Goal: Task Accomplishment & Management: Manage account settings

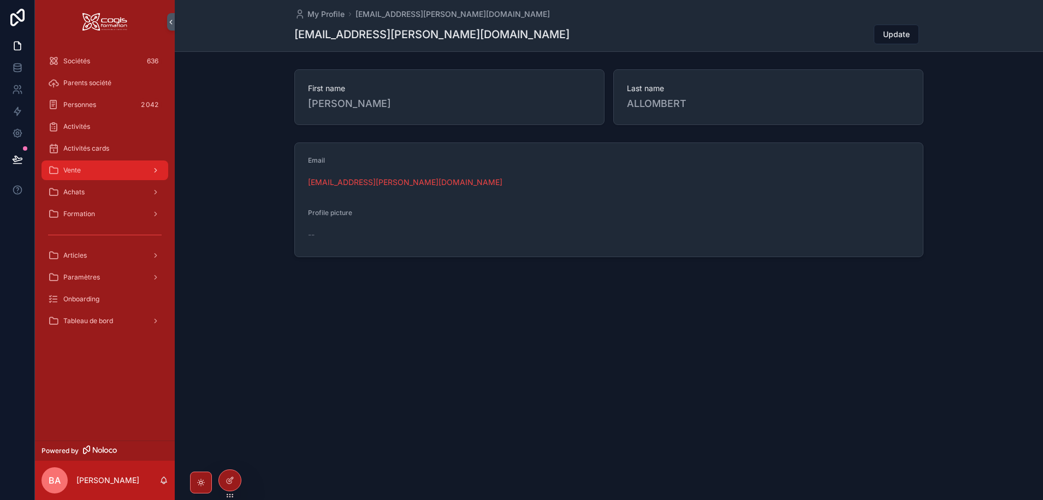
click at [94, 168] on div "Vente" at bounding box center [105, 170] width 114 height 17
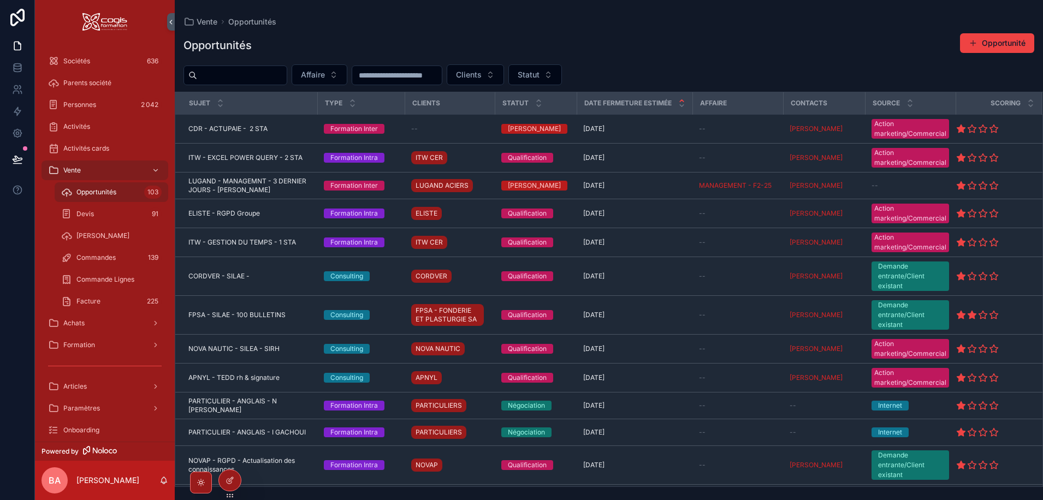
click at [85, 193] on span "Opportunités" at bounding box center [96, 192] width 40 height 9
click at [230, 78] on input "scrollable content" at bounding box center [242, 75] width 90 height 15
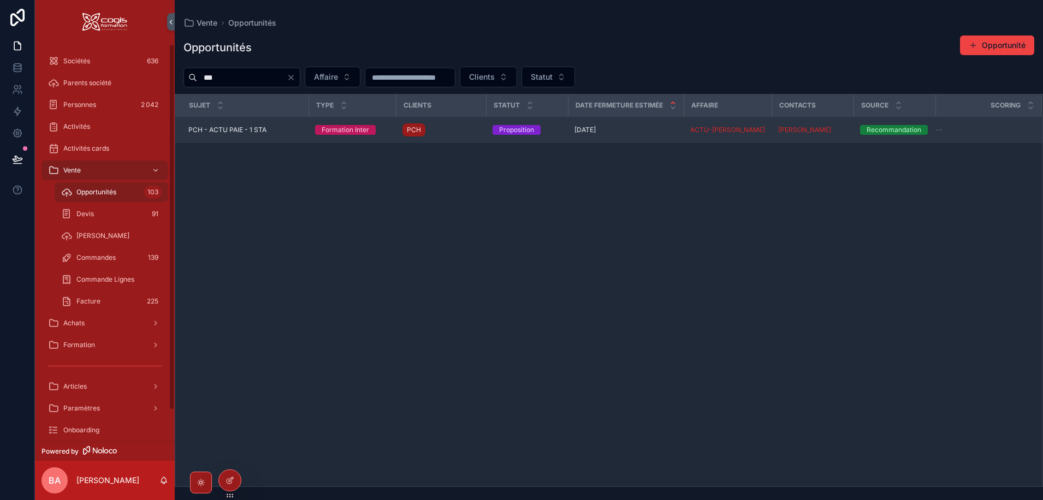
type input "***"
click at [224, 138] on td "PCH - ACTU PAIE - 1 STA PCH - ACTU PAIE - 1 STA" at bounding box center [241, 130] width 133 height 27
click at [211, 129] on span "PCH - ACTU PAIE - 1 STA" at bounding box center [227, 130] width 78 height 9
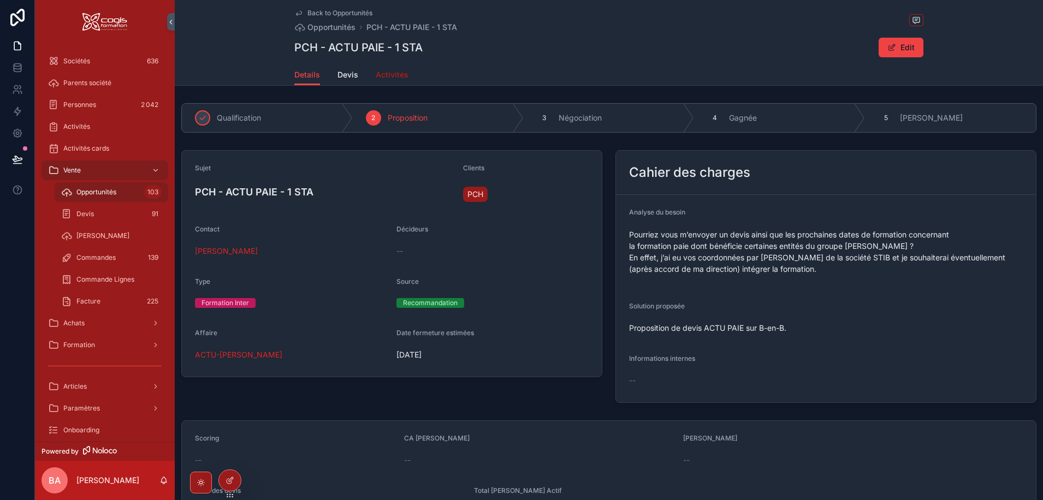
click at [391, 76] on span "Activités" at bounding box center [392, 74] width 33 height 11
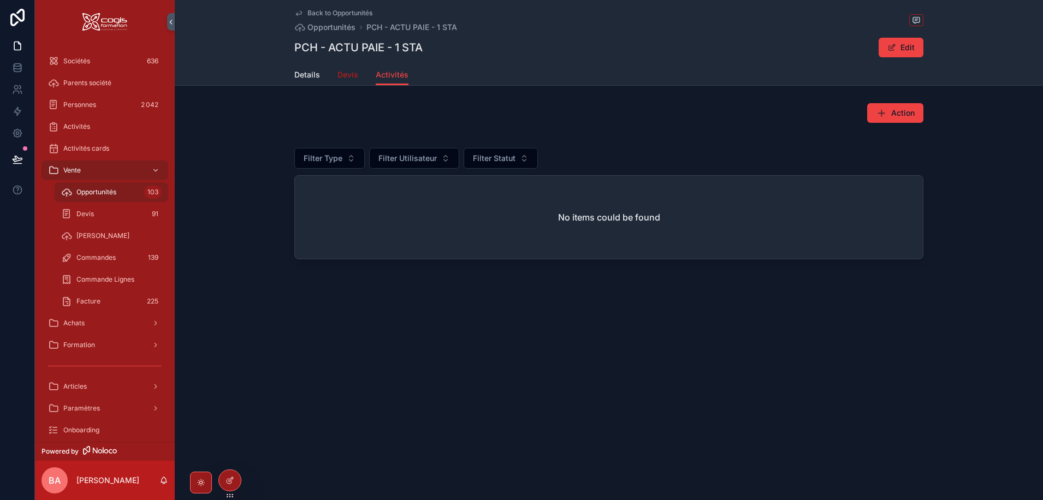
click at [343, 74] on span "Devis" at bounding box center [347, 74] width 21 height 11
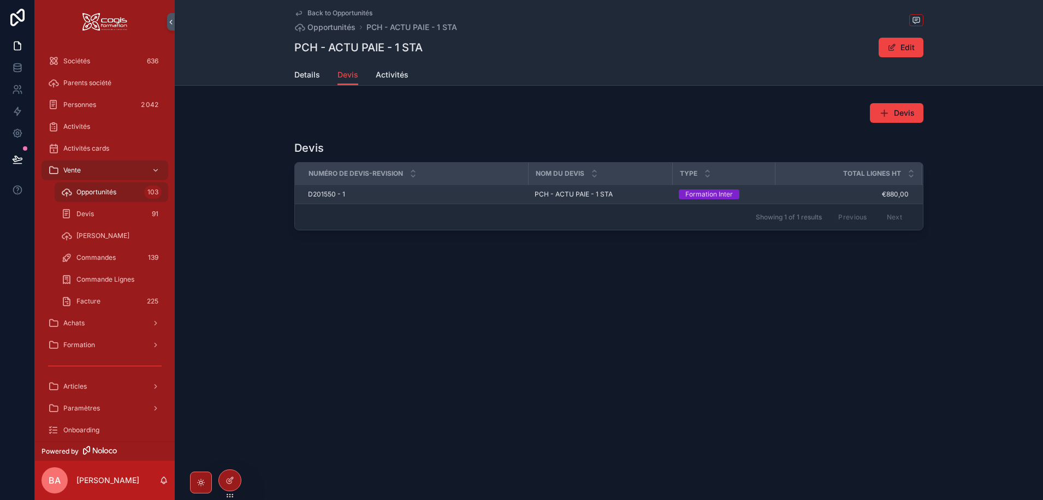
click at [319, 194] on span "D201550 - 1" at bounding box center [326, 194] width 37 height 9
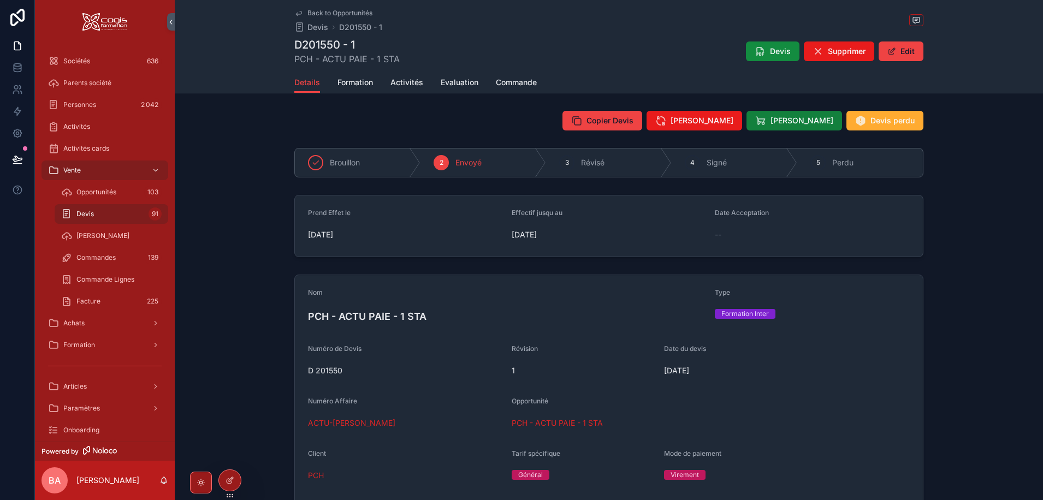
click at [798, 118] on span "Devis signé" at bounding box center [801, 120] width 63 height 11
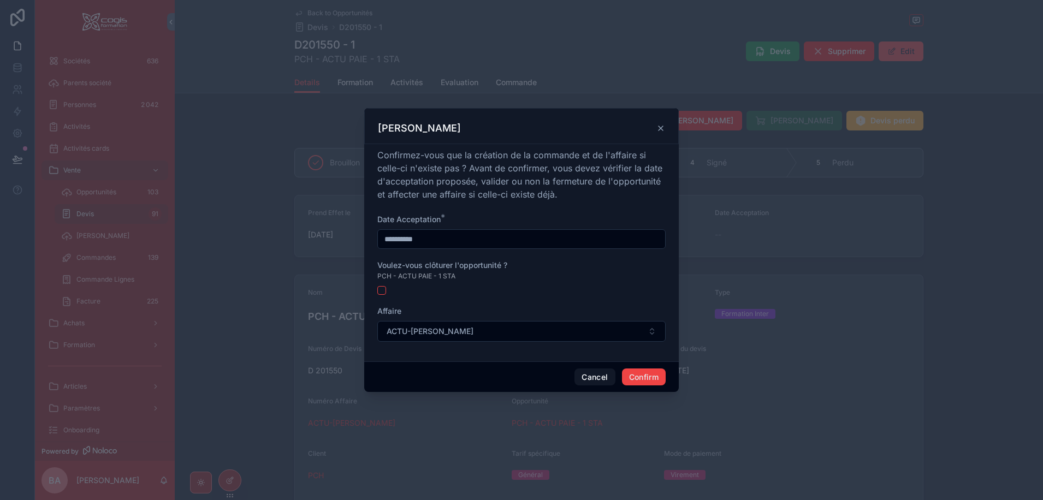
click at [444, 237] on input "**********" at bounding box center [521, 238] width 287 height 15
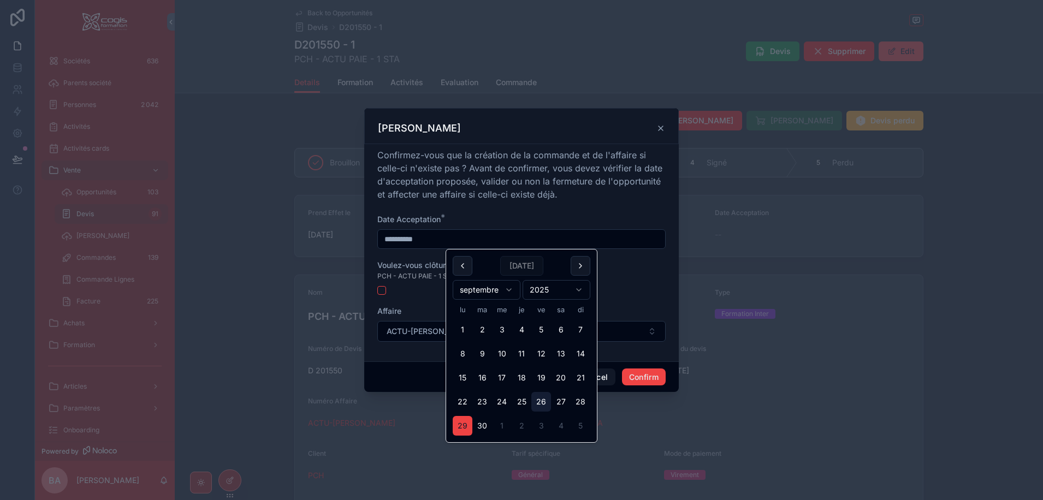
click at [537, 401] on button "26" at bounding box center [541, 402] width 20 height 20
type input "**********"
click at [515, 209] on div "**********" at bounding box center [521, 250] width 288 height 204
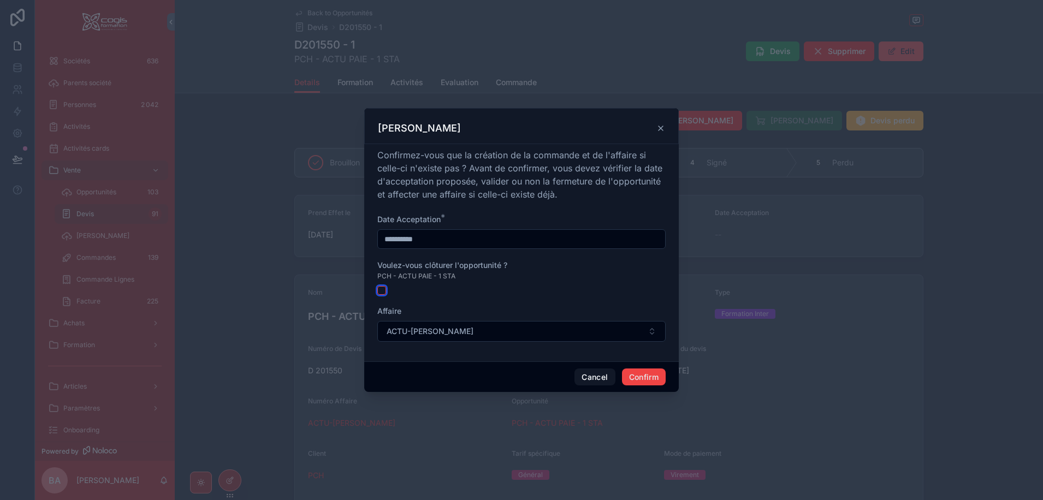
click at [385, 289] on button "button" at bounding box center [381, 290] width 9 height 9
click at [644, 374] on button "Confirm" at bounding box center [644, 376] width 44 height 17
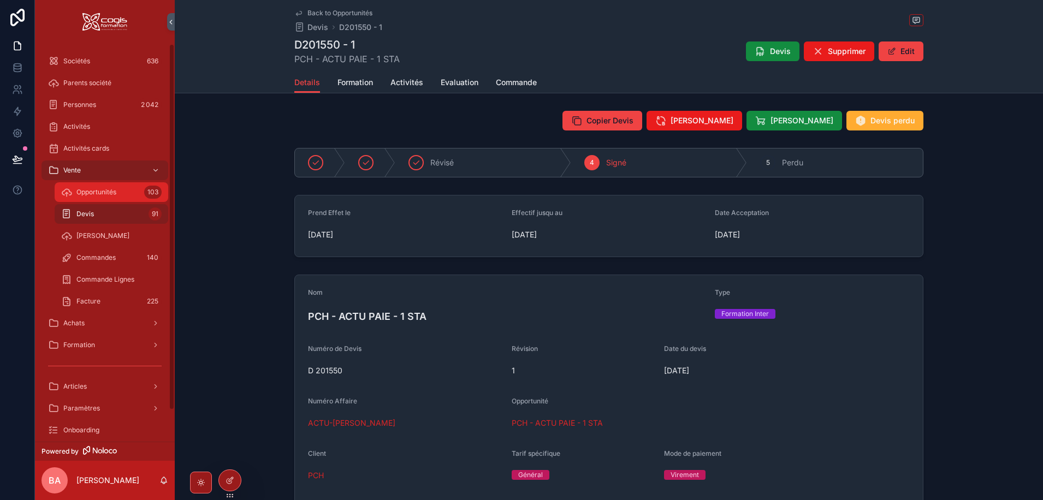
click at [80, 194] on span "Opportunités" at bounding box center [96, 192] width 40 height 9
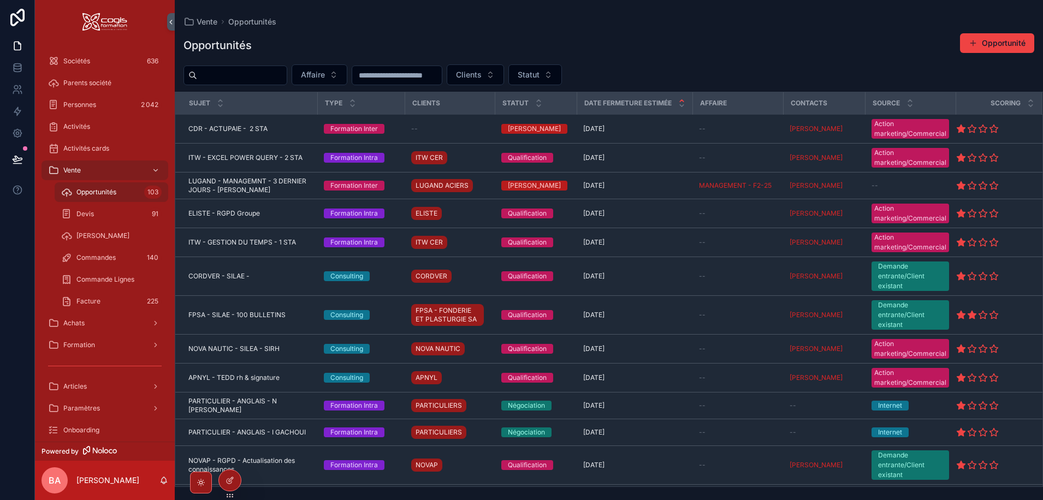
click at [221, 70] on input "scrollable content" at bounding box center [242, 75] width 90 height 15
click at [225, 76] on input "scrollable content" at bounding box center [242, 75] width 90 height 15
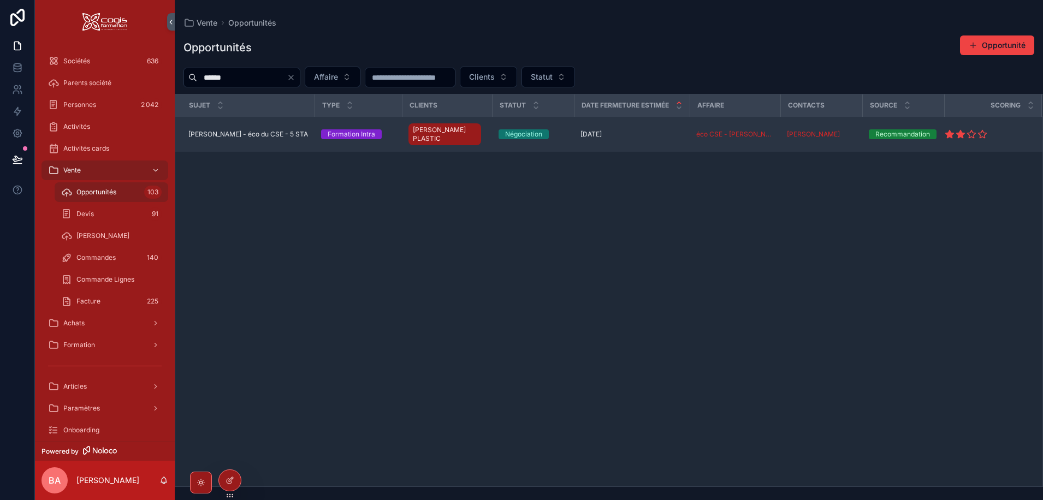
type input "******"
click at [207, 130] on span "THOMAS - éco du CSE - 5 STA" at bounding box center [248, 134] width 120 height 9
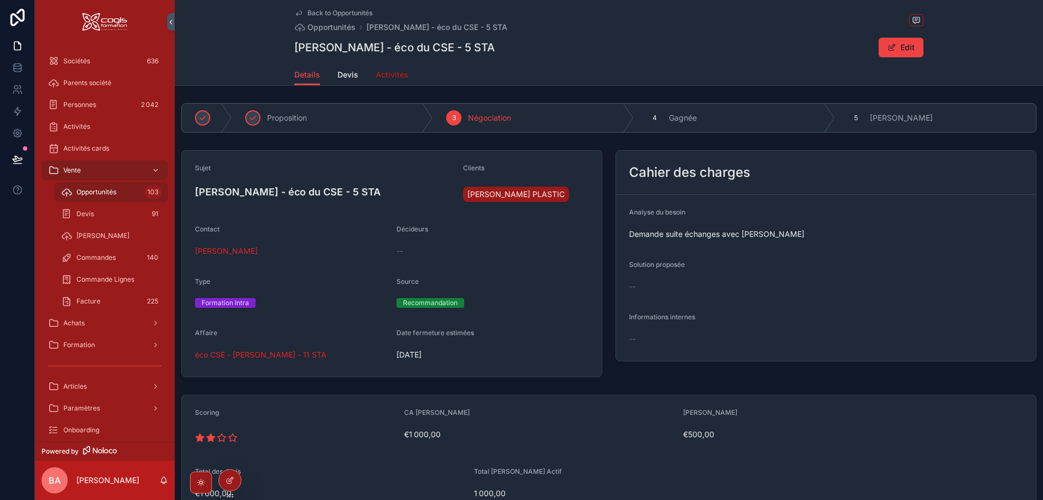
click at [382, 70] on span "Activités" at bounding box center [392, 74] width 33 height 11
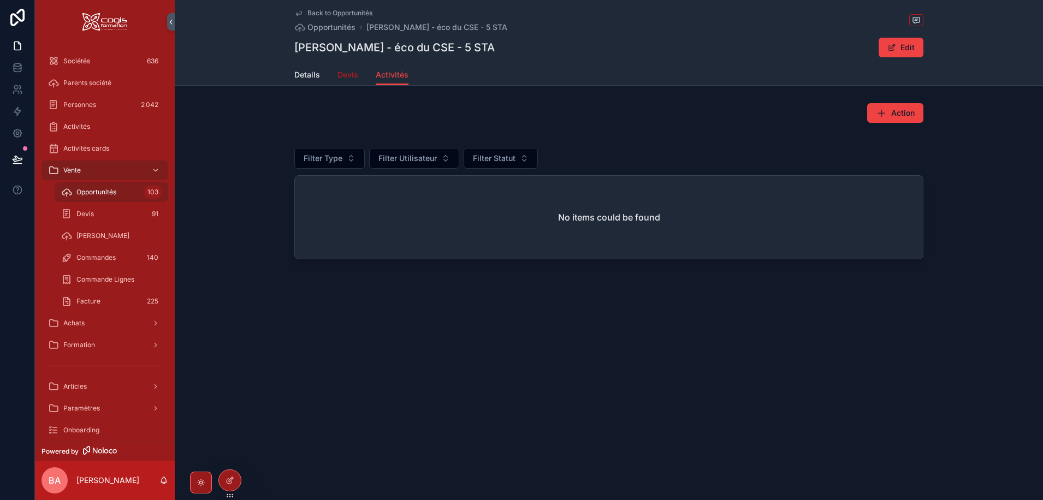
click at [347, 77] on span "Devis" at bounding box center [347, 74] width 21 height 11
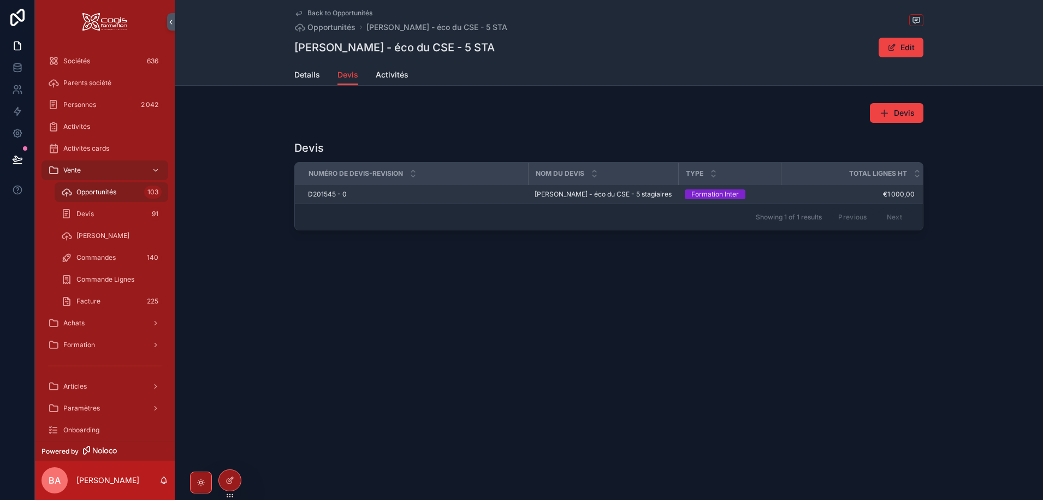
click at [324, 192] on span "D201545 - 0" at bounding box center [327, 194] width 39 height 9
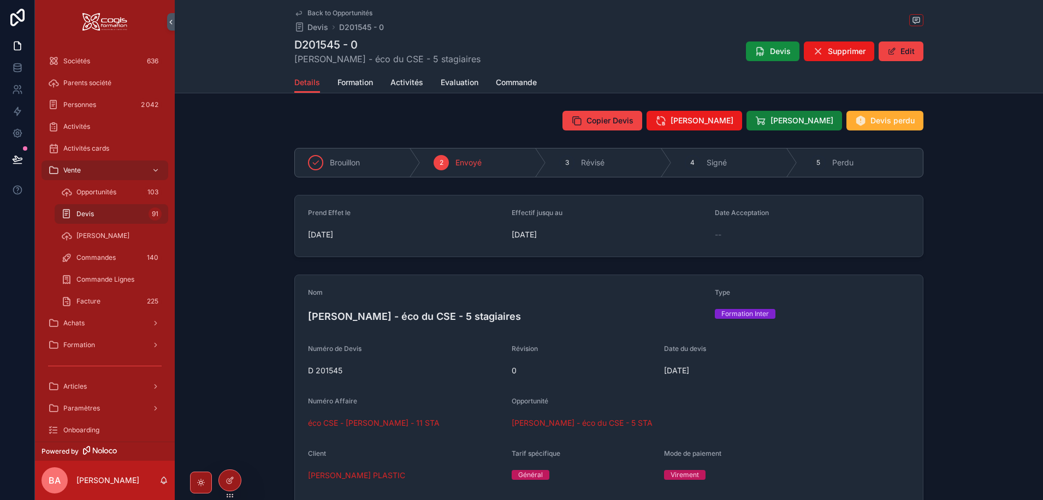
click at [803, 118] on span "Devis signé" at bounding box center [801, 120] width 63 height 11
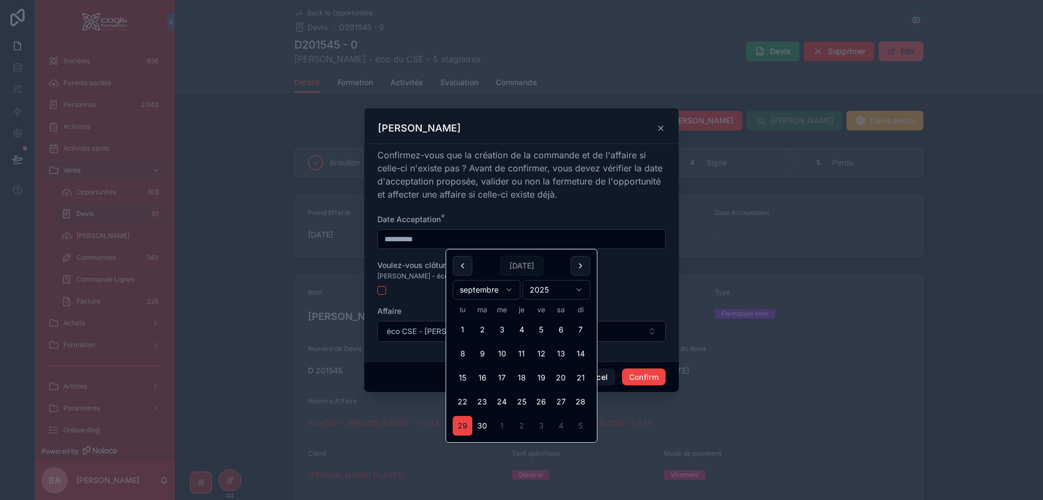
click at [432, 246] on input "**********" at bounding box center [521, 238] width 287 height 15
click at [501, 402] on button "24" at bounding box center [502, 402] width 20 height 20
type input "**********"
click at [640, 375] on button "Confirm" at bounding box center [644, 376] width 44 height 17
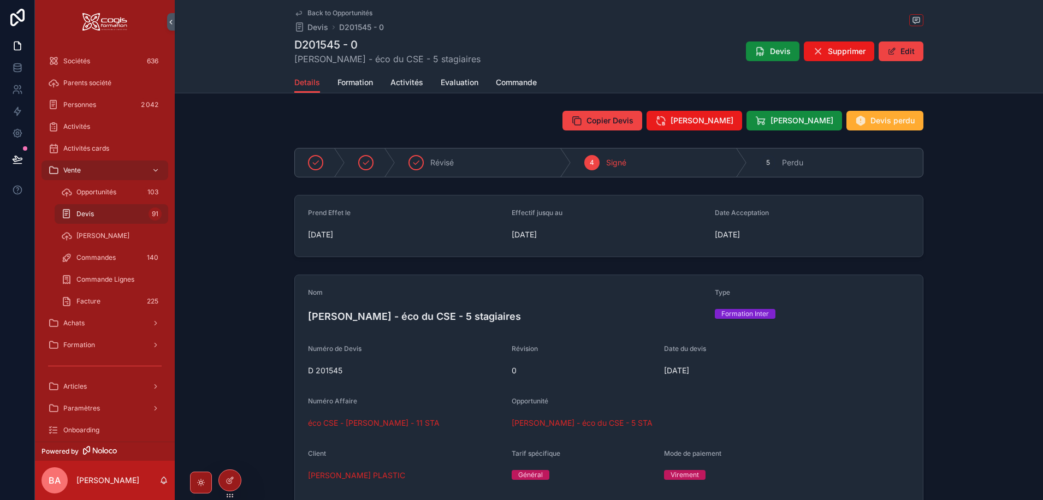
drag, startPoint x: 372, startPoint y: 427, endPoint x: 366, endPoint y: 423, distance: 7.6
click at [366, 423] on span "éco CSE - GILSON - THOMAS - 11 STA" at bounding box center [374, 423] width 132 height 11
click at [564, 425] on span "THOMAS - éco du CSE - 5 STA" at bounding box center [581, 423] width 141 height 11
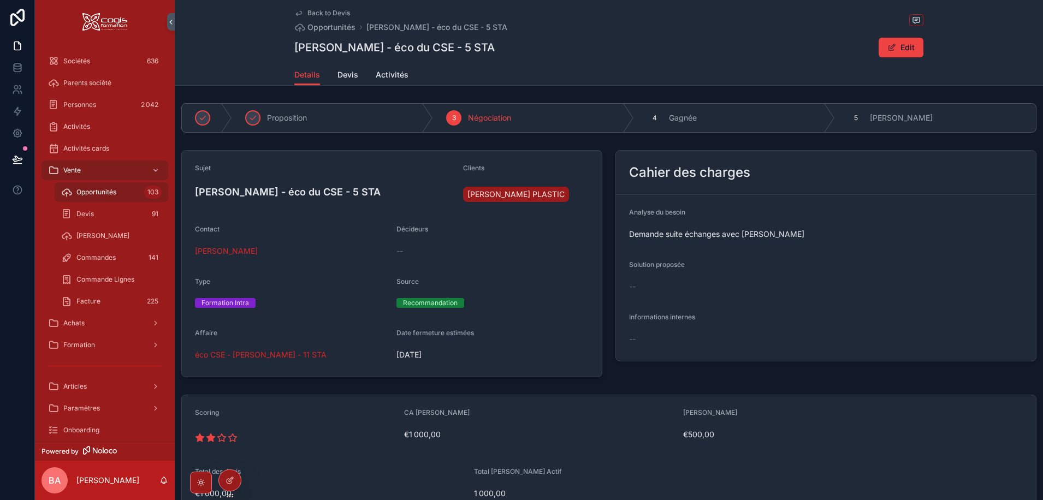
drag, startPoint x: 654, startPoint y: 116, endPoint x: 651, endPoint y: 132, distance: 16.6
click at [0, 0] on icon "scrollable content" at bounding box center [0, 0] width 0 height 0
click at [313, 13] on span "Back to Devis" at bounding box center [328, 13] width 43 height 9
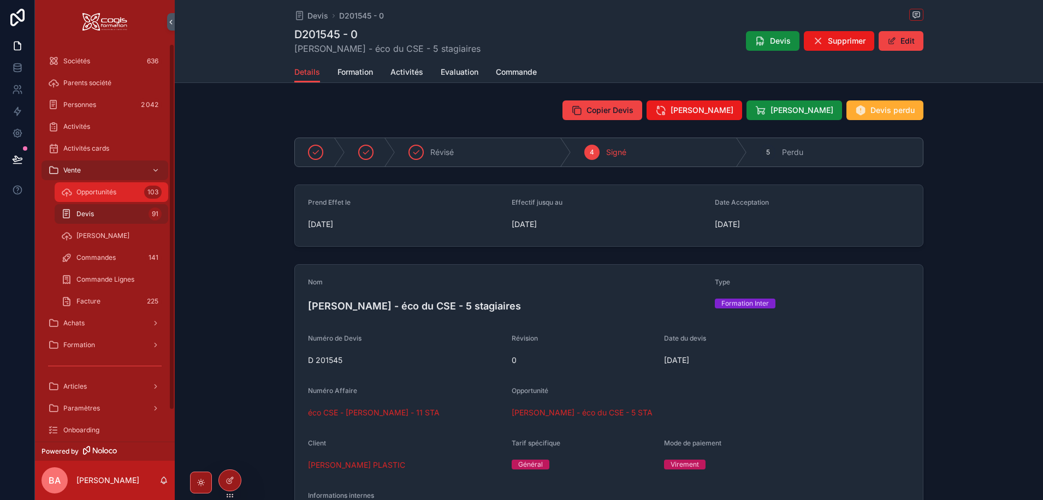
click at [99, 187] on div "Opportunités 103" at bounding box center [111, 191] width 100 height 17
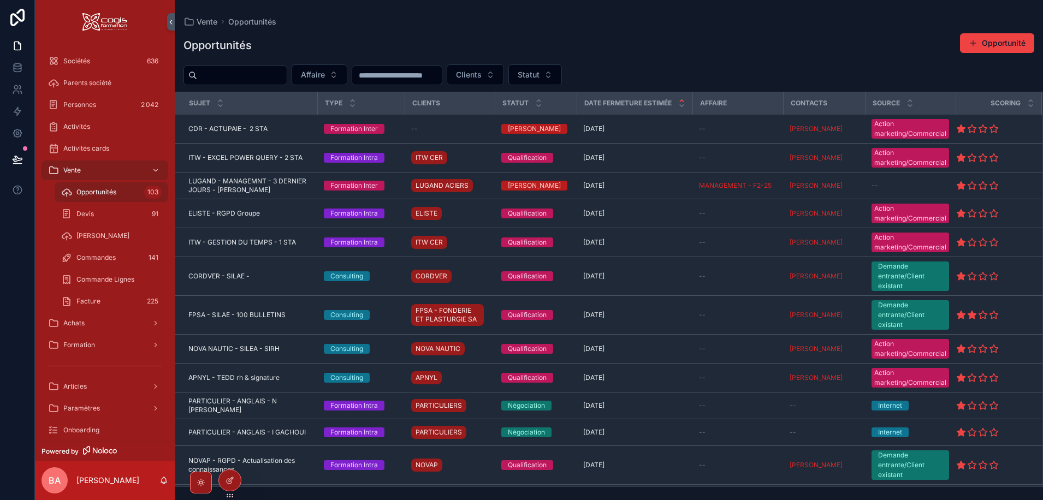
click at [238, 73] on input "scrollable content" at bounding box center [242, 75] width 90 height 15
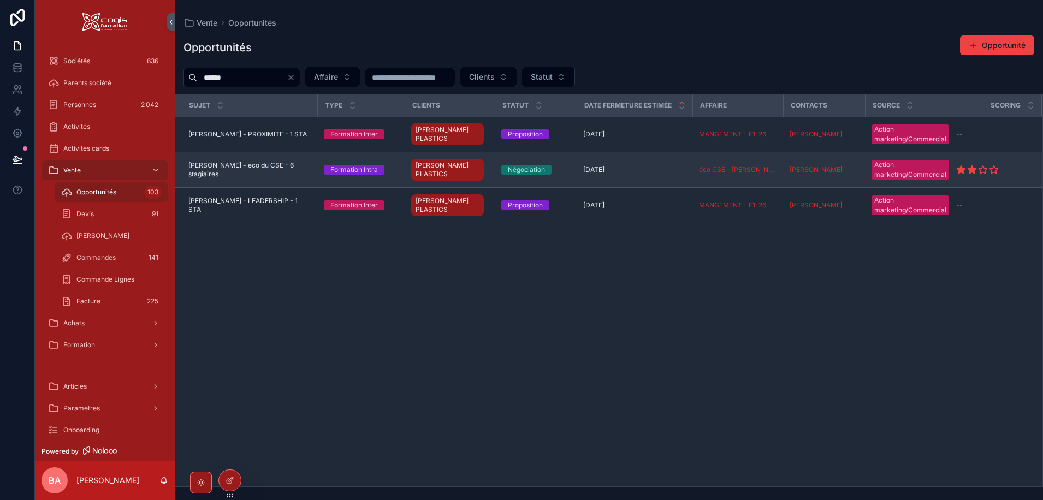
type input "******"
click at [247, 161] on span "GILSON - éco du CSE - 6 stagiaires" at bounding box center [249, 169] width 122 height 17
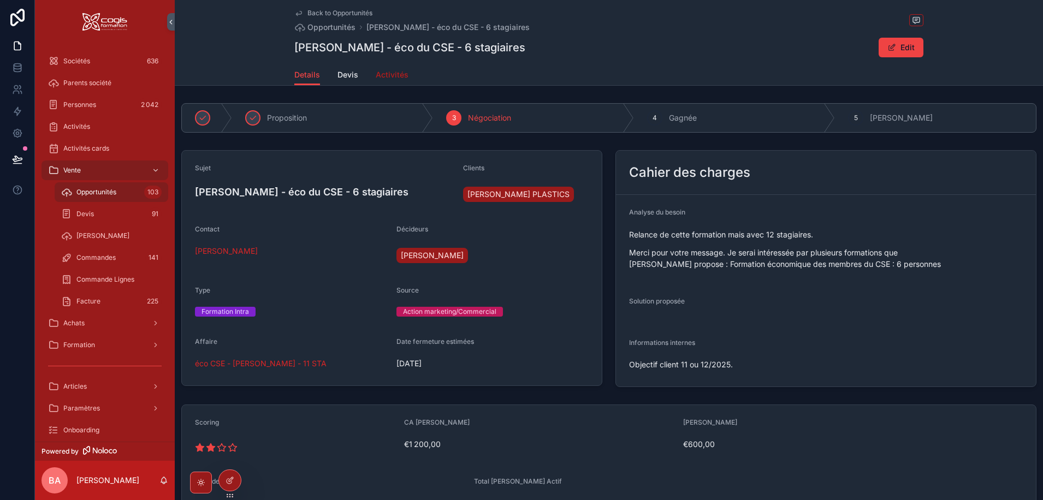
click at [403, 72] on span "Activités" at bounding box center [392, 74] width 33 height 11
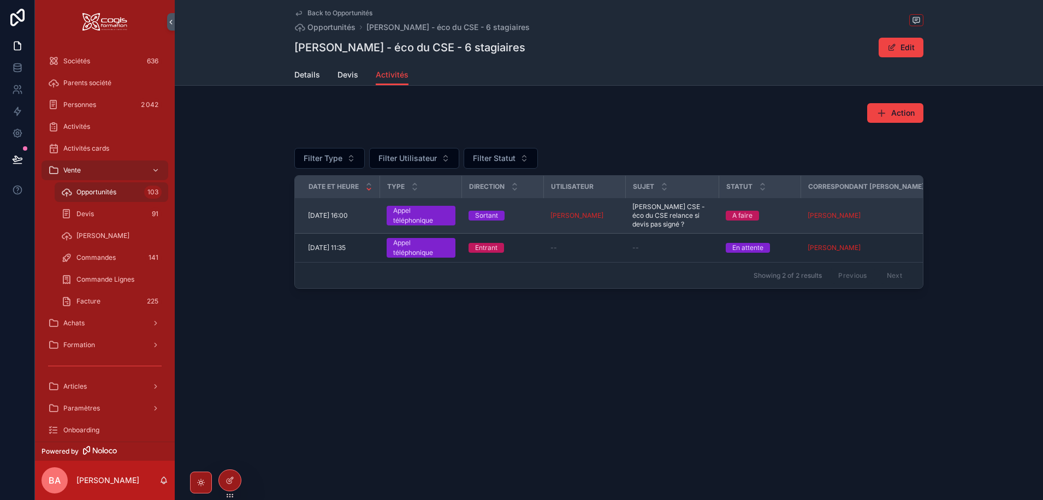
click at [322, 215] on span "03/10/2025 16:00" at bounding box center [328, 215] width 40 height 9
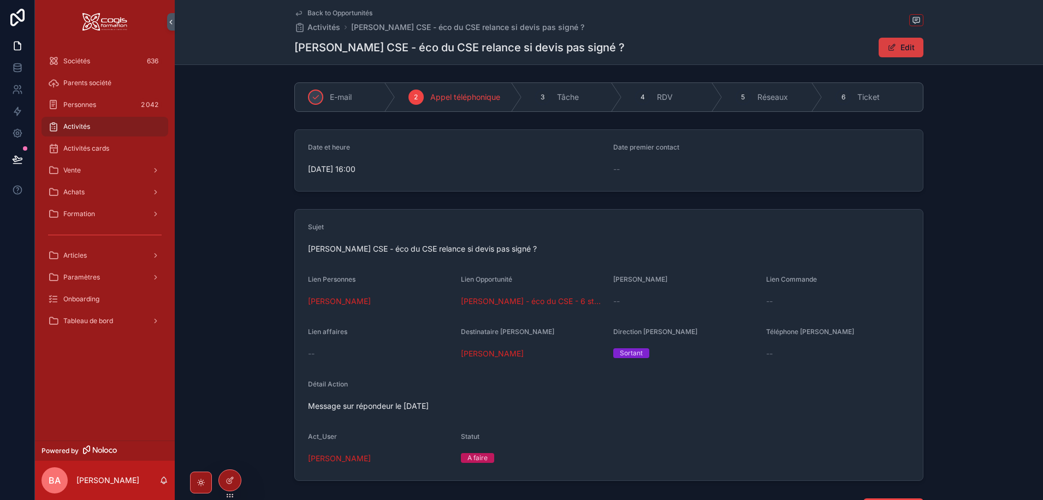
click at [889, 46] on span "scrollable content" at bounding box center [891, 47] width 9 height 9
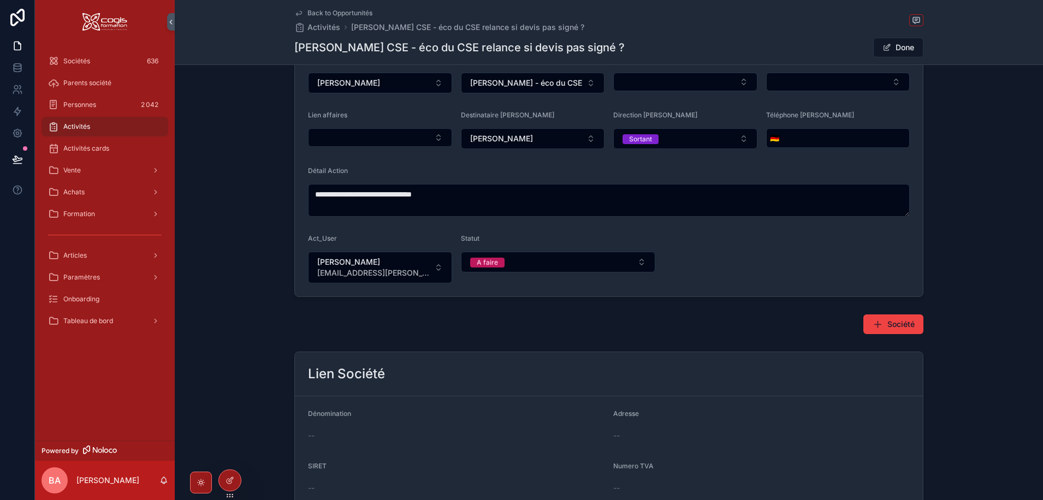
scroll to position [273, 0]
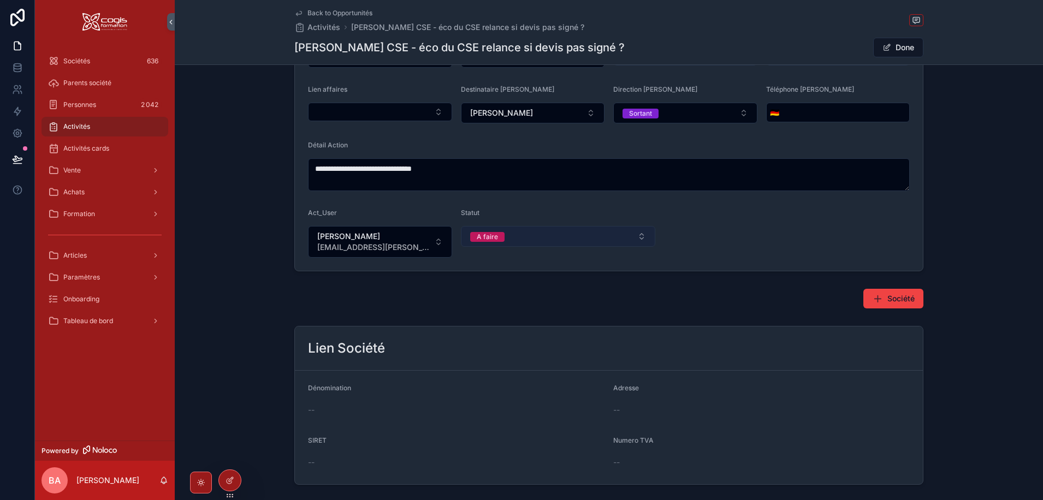
click at [514, 236] on button "A faire" at bounding box center [558, 236] width 195 height 21
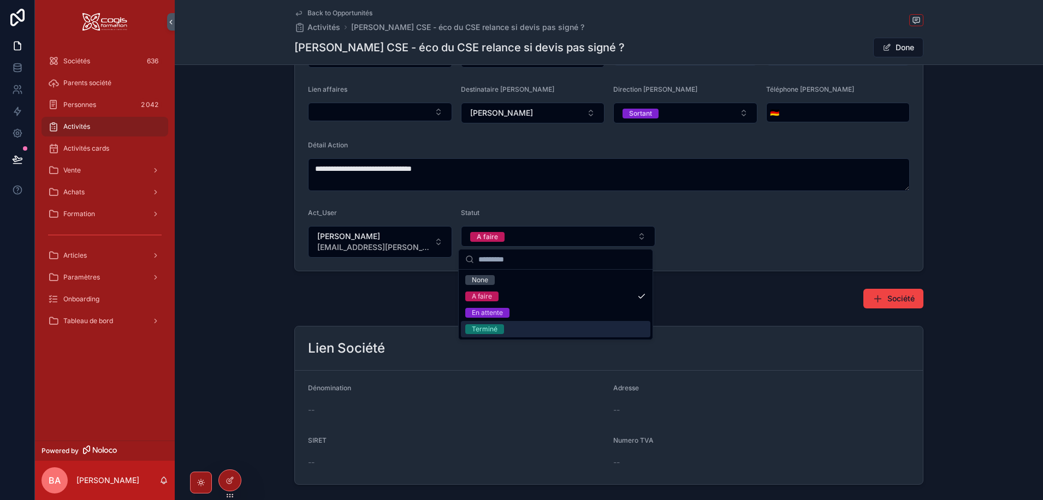
click at [481, 330] on div "Terminé" at bounding box center [485, 329] width 26 height 10
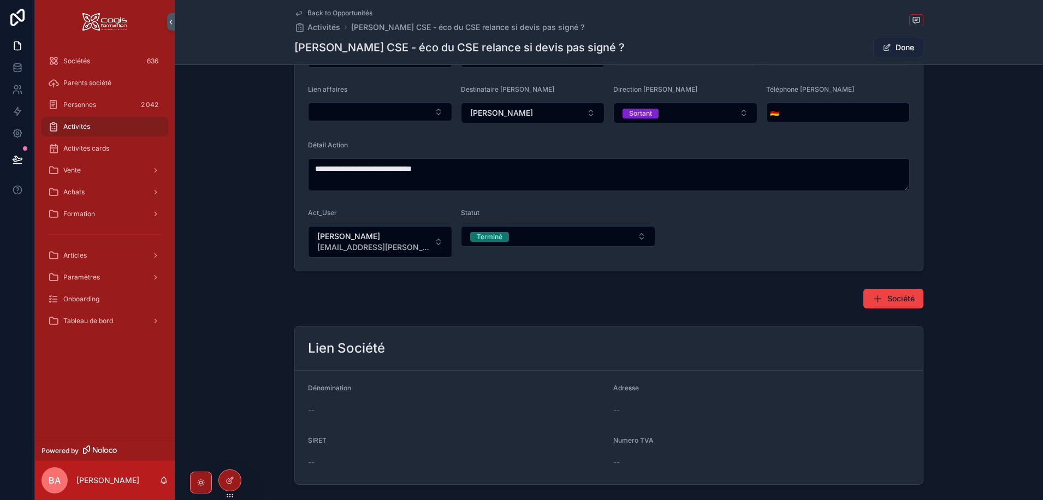
click at [903, 47] on button "Done" at bounding box center [898, 48] width 50 height 20
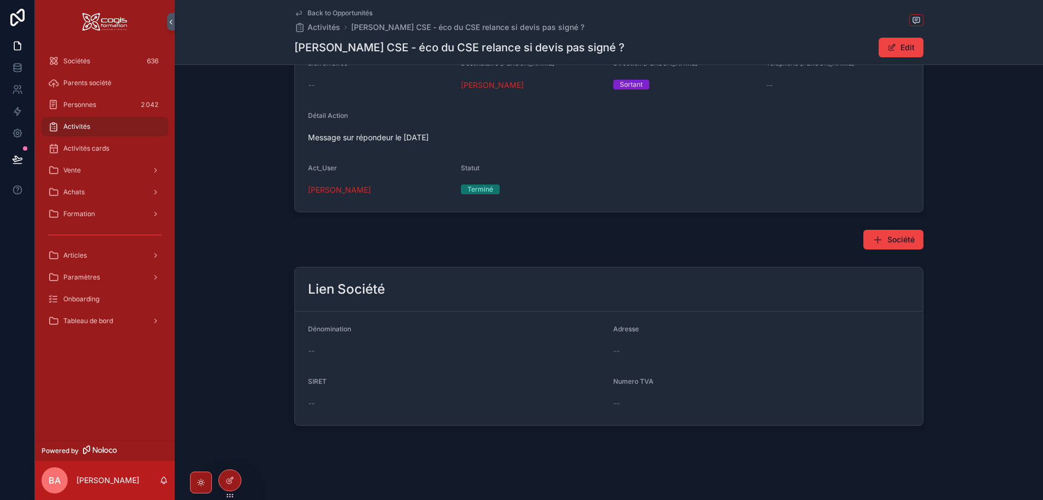
click at [342, 13] on span "Back to Opportunités" at bounding box center [339, 13] width 65 height 9
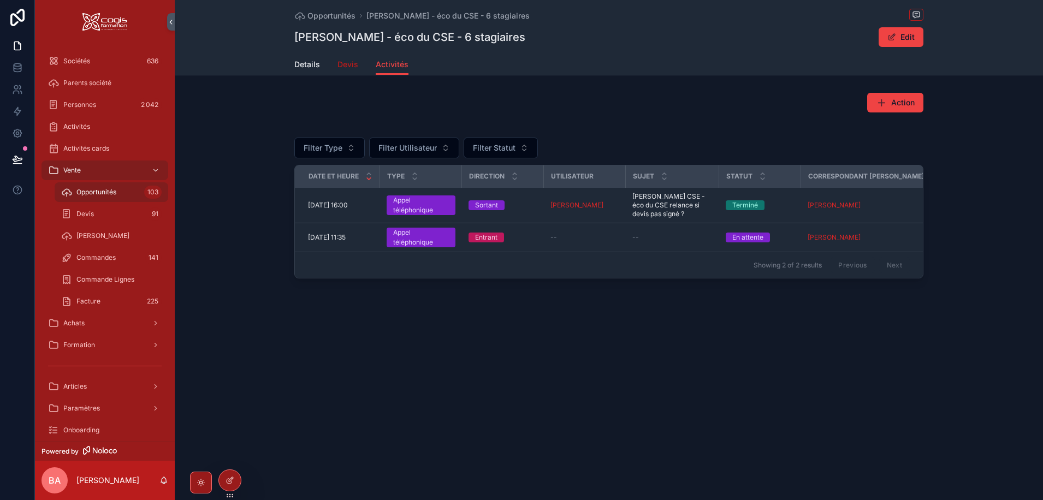
click at [339, 61] on span "Devis" at bounding box center [347, 64] width 21 height 11
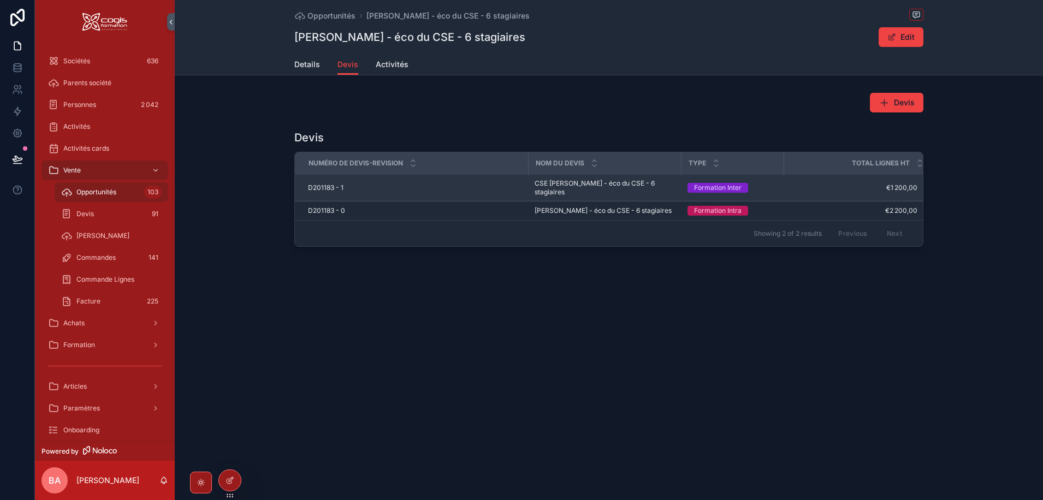
click at [314, 183] on span "D201183 - 1" at bounding box center [325, 187] width 35 height 9
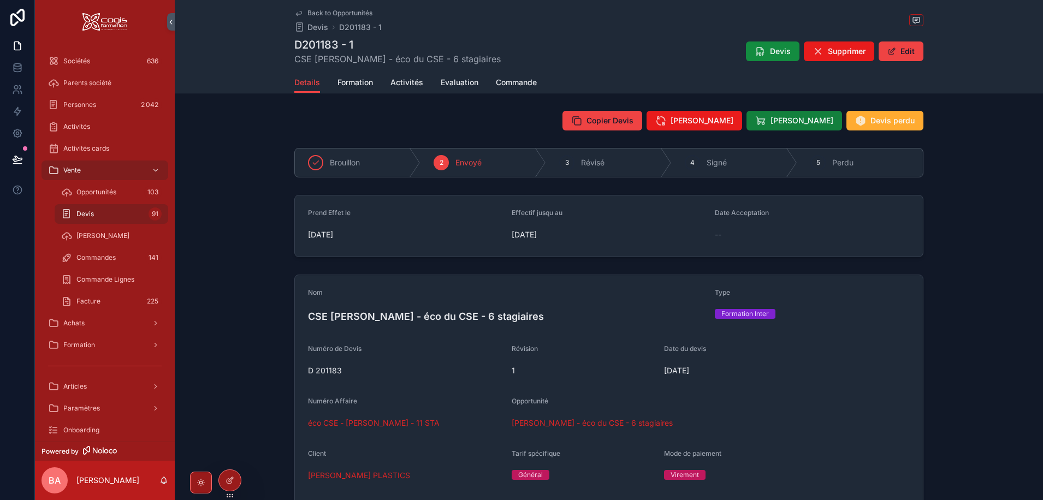
click at [804, 117] on span "Devis signé" at bounding box center [801, 120] width 63 height 11
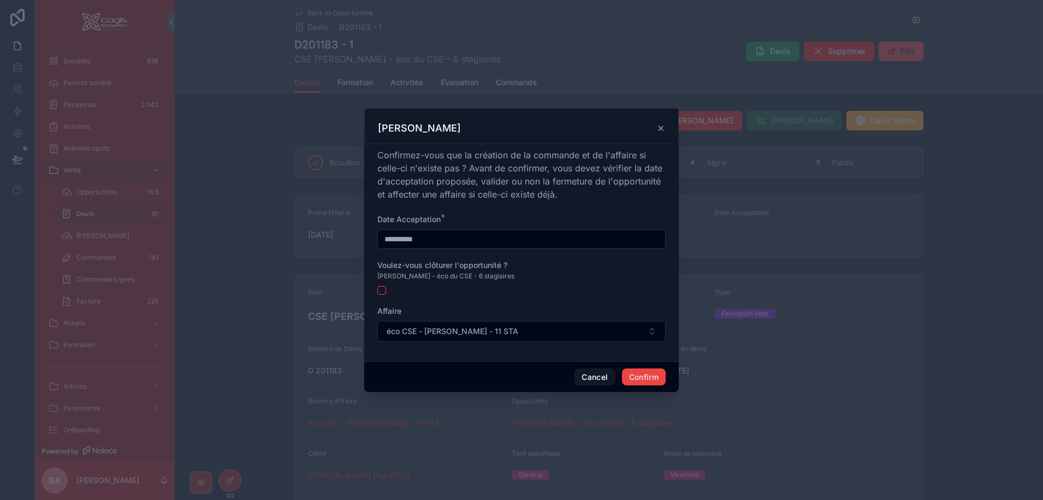
click at [439, 242] on input "**********" at bounding box center [521, 238] width 287 height 15
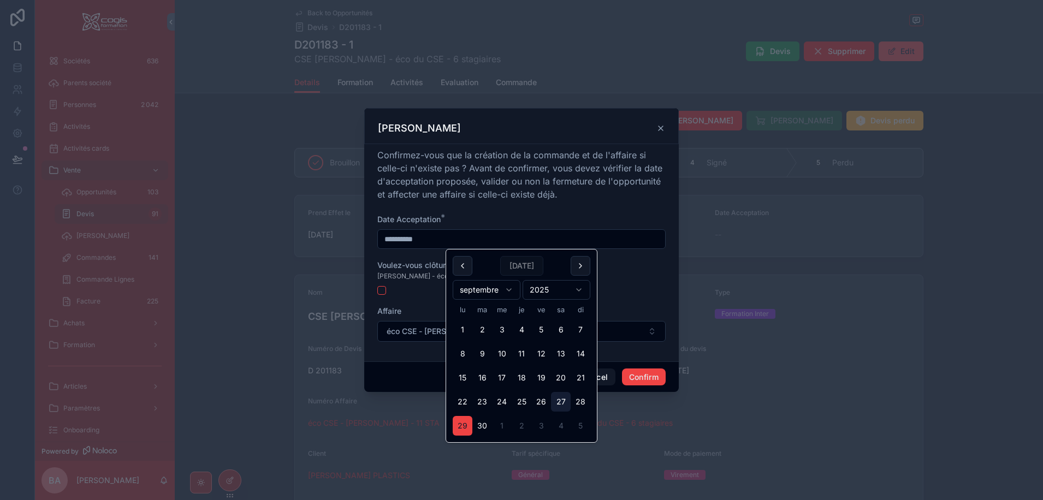
click at [561, 398] on button "27" at bounding box center [561, 402] width 20 height 20
type input "**********"
click at [380, 290] on button "button" at bounding box center [381, 290] width 9 height 9
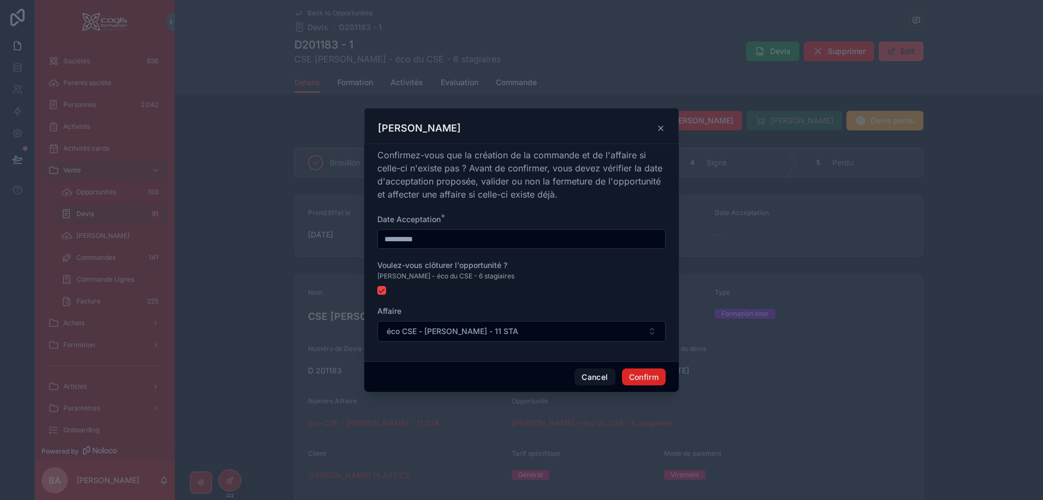
click at [655, 374] on button "Confirm" at bounding box center [644, 376] width 44 height 17
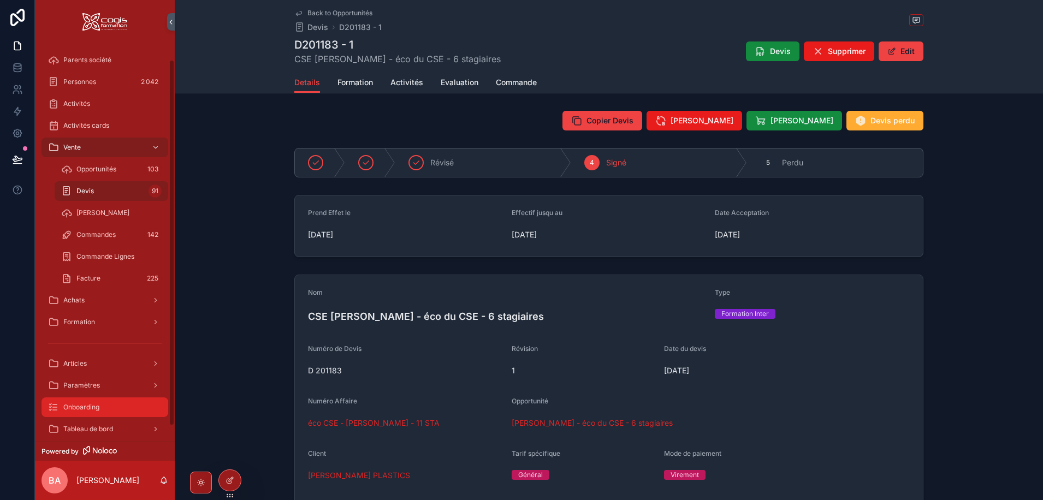
scroll to position [34, 0]
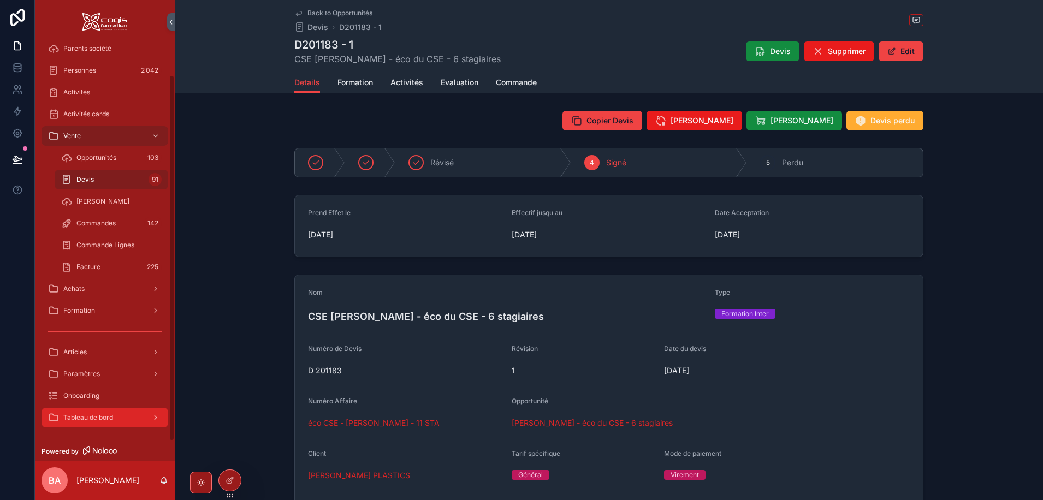
click at [131, 411] on div "Tableau de bord" at bounding box center [105, 417] width 114 height 17
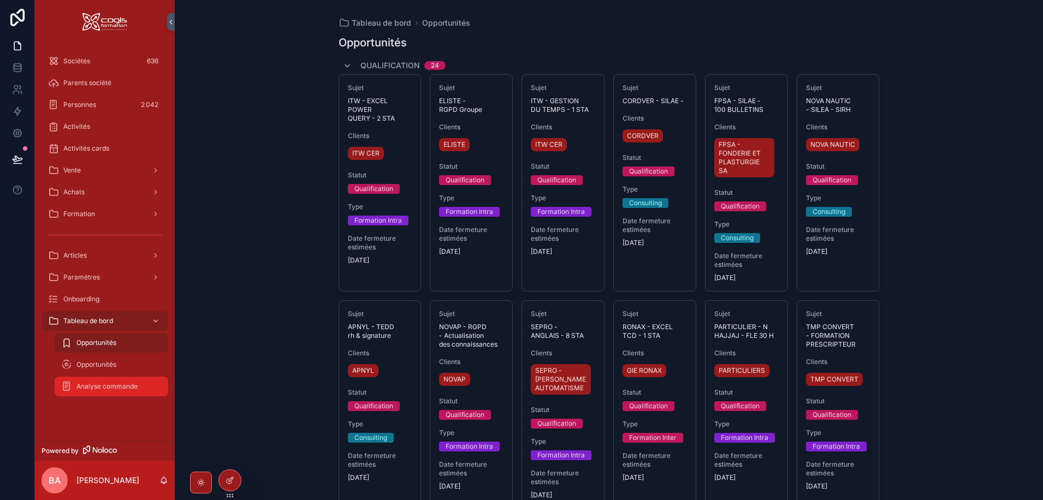
click at [112, 388] on span "Analyse commande" at bounding box center [106, 386] width 61 height 9
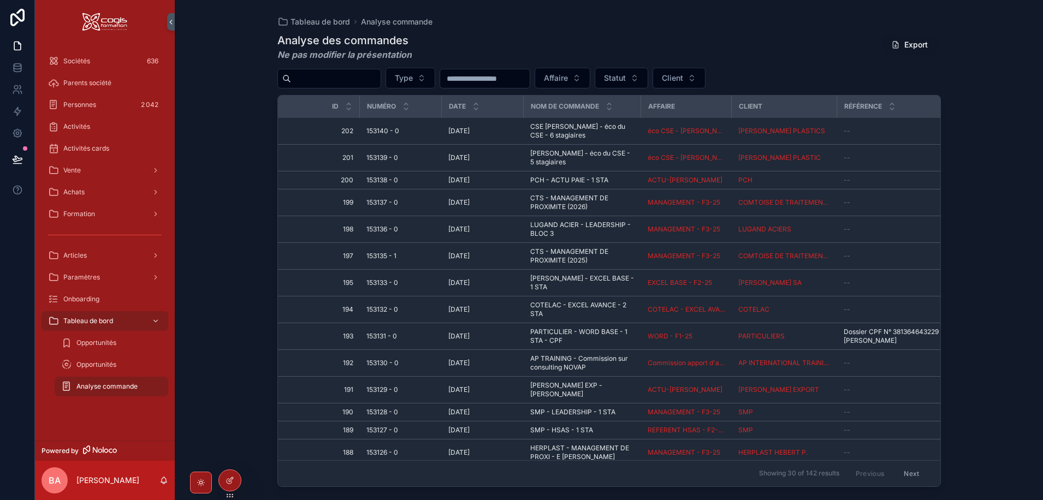
click at [915, 38] on button "Export" at bounding box center [909, 45] width 54 height 20
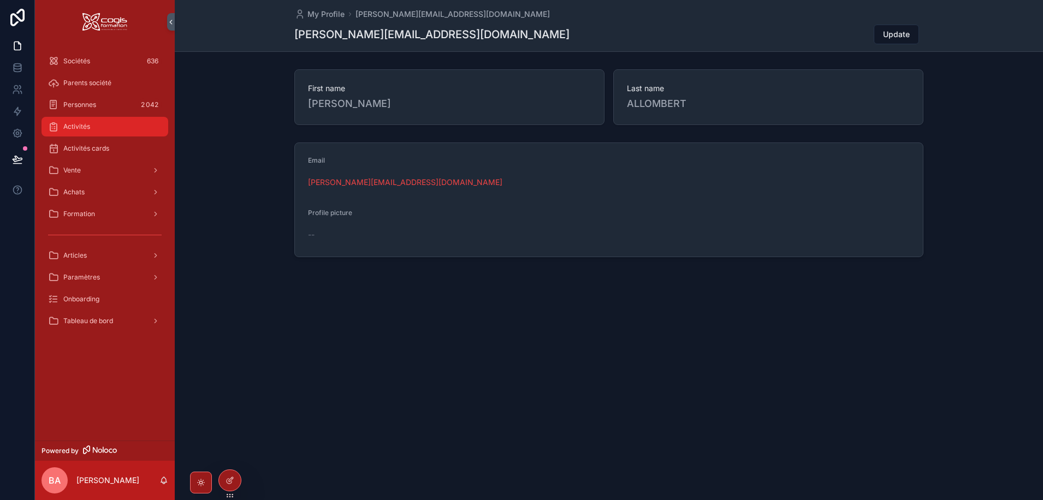
click at [86, 121] on div "Activités" at bounding box center [105, 126] width 114 height 17
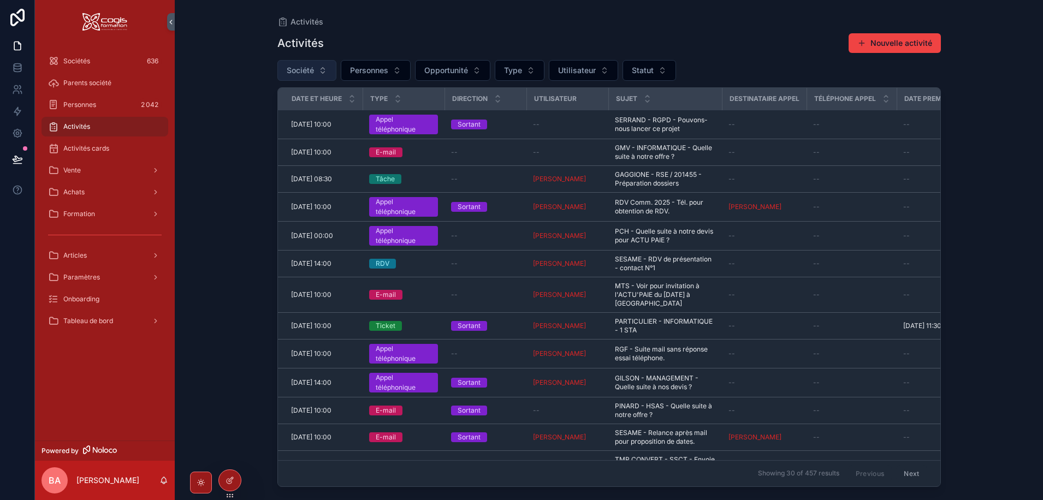
click at [294, 68] on span "Société" at bounding box center [300, 70] width 27 height 11
type input "***"
click at [254, 115] on span "PCH" at bounding box center [254, 114] width 16 height 11
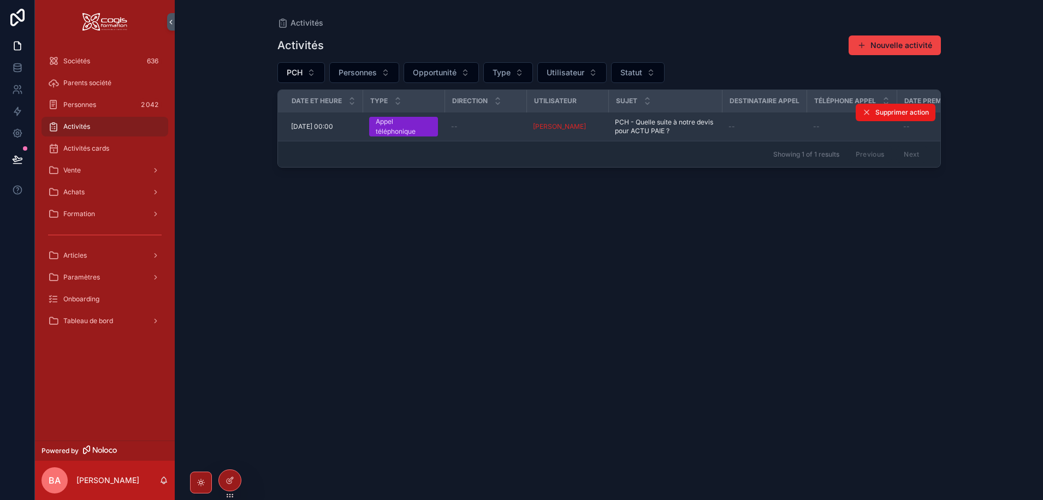
click at [324, 124] on span "[DATE] 00:00" at bounding box center [312, 126] width 42 height 9
click at [894, 110] on span "Supprimer action" at bounding box center [902, 112] width 53 height 9
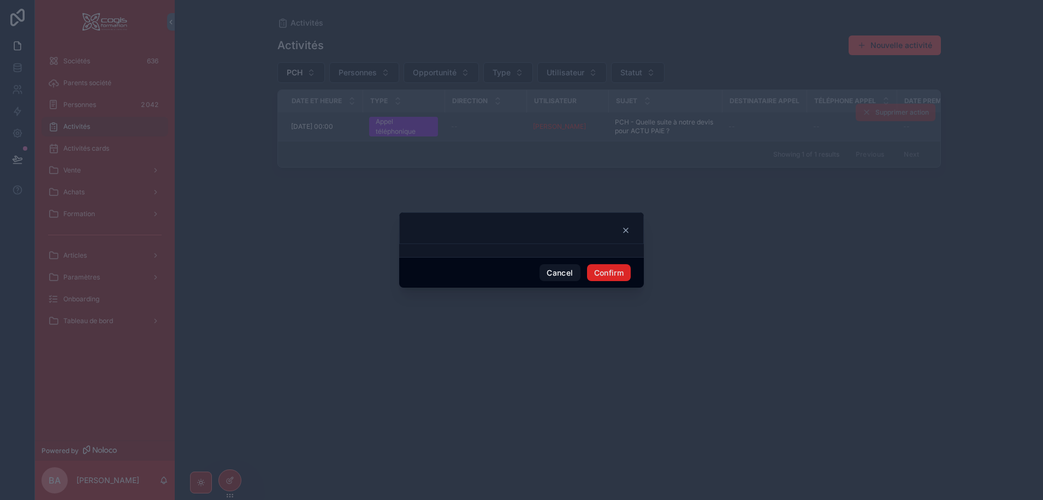
click at [609, 272] on button "Confirm" at bounding box center [609, 272] width 44 height 17
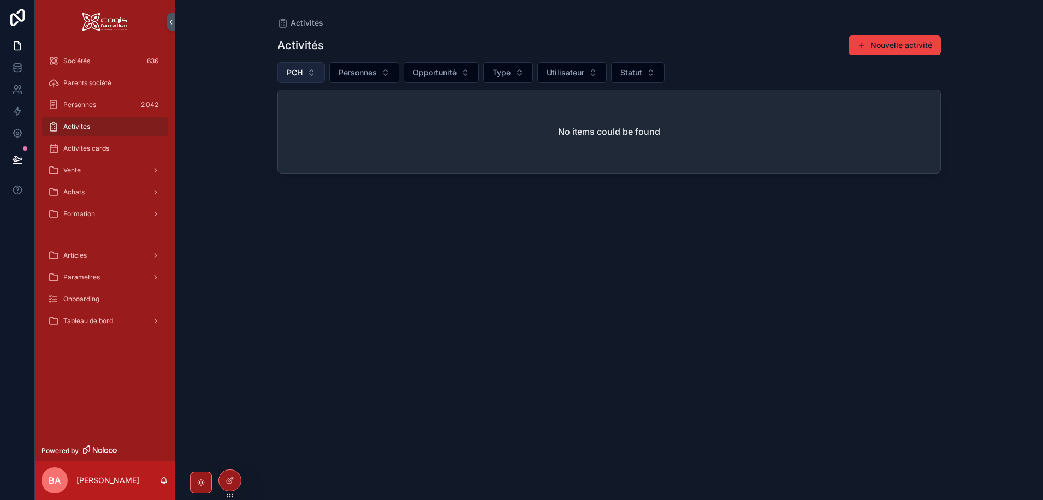
click at [314, 73] on button "PCH" at bounding box center [300, 72] width 47 height 21
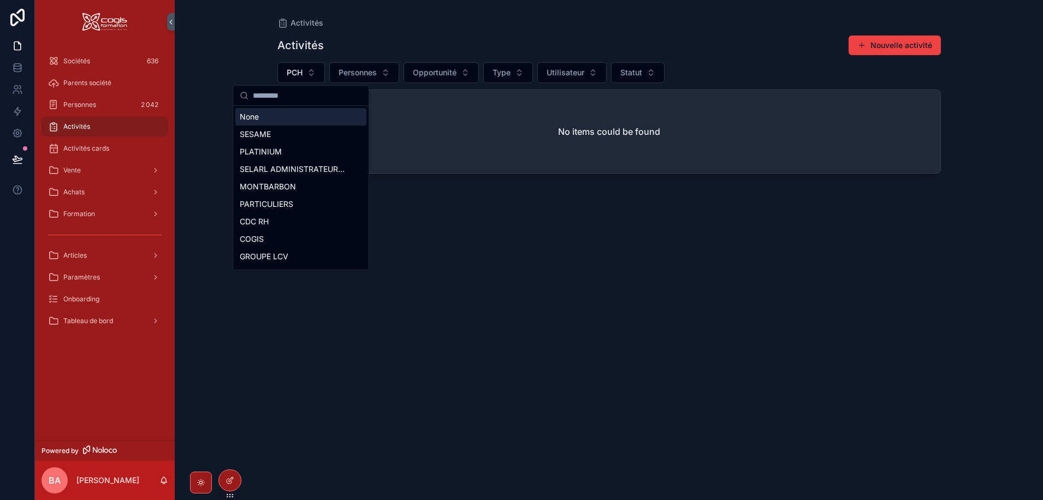
drag, startPoint x: 266, startPoint y: 117, endPoint x: 223, endPoint y: 108, distance: 44.2
click at [265, 117] on div "None" at bounding box center [300, 116] width 131 height 17
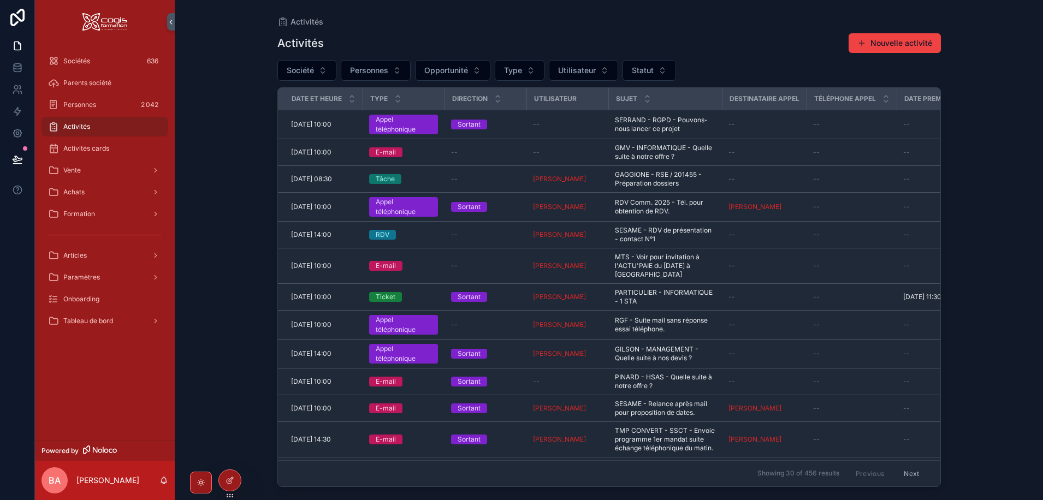
click at [219, 104] on div "Activités Activités Nouvelle activité Société Personnes Opportunité Type Utilis…" at bounding box center [609, 250] width 868 height 500
